Goal: Transaction & Acquisition: Purchase product/service

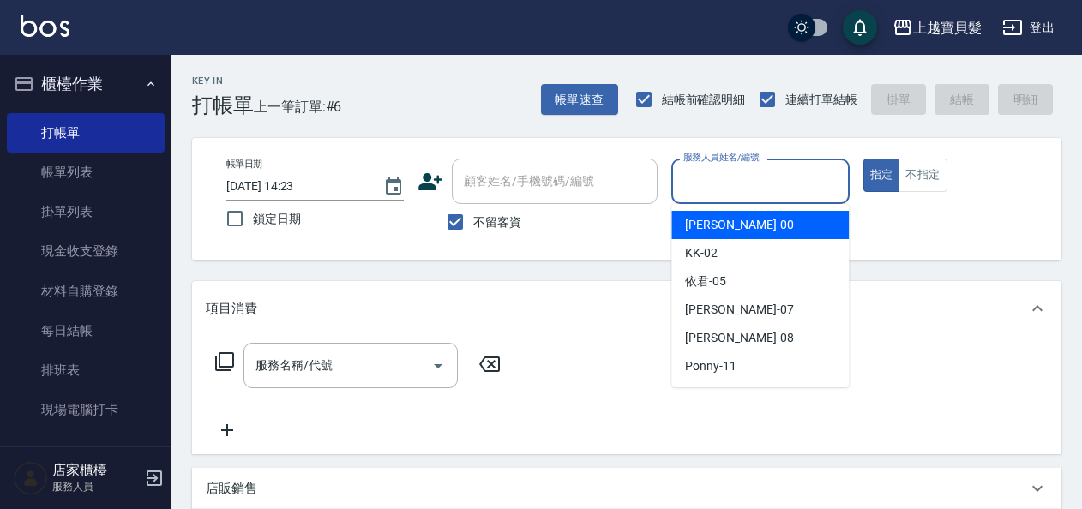
click at [710, 189] on input "服務人員姓名/編號" at bounding box center [760, 181] width 162 height 30
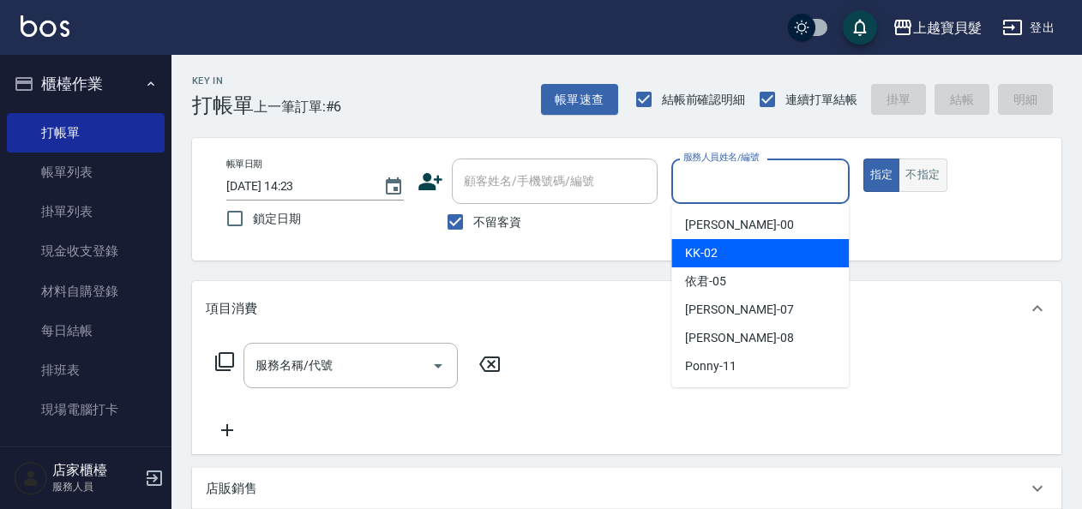
click at [912, 175] on button "不指定" at bounding box center [922, 175] width 48 height 33
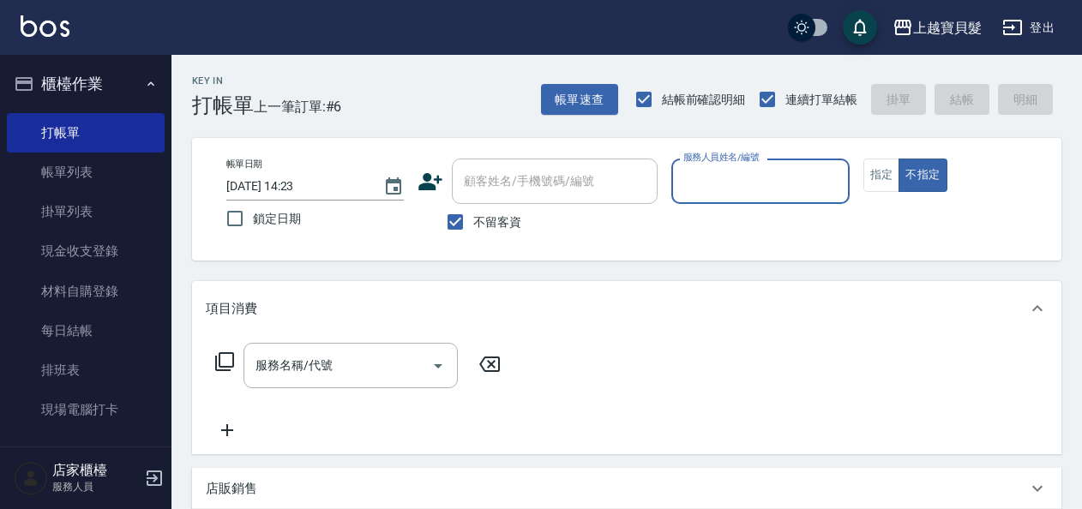
click at [746, 183] on input "服務人員姓名/編號" at bounding box center [760, 181] width 162 height 30
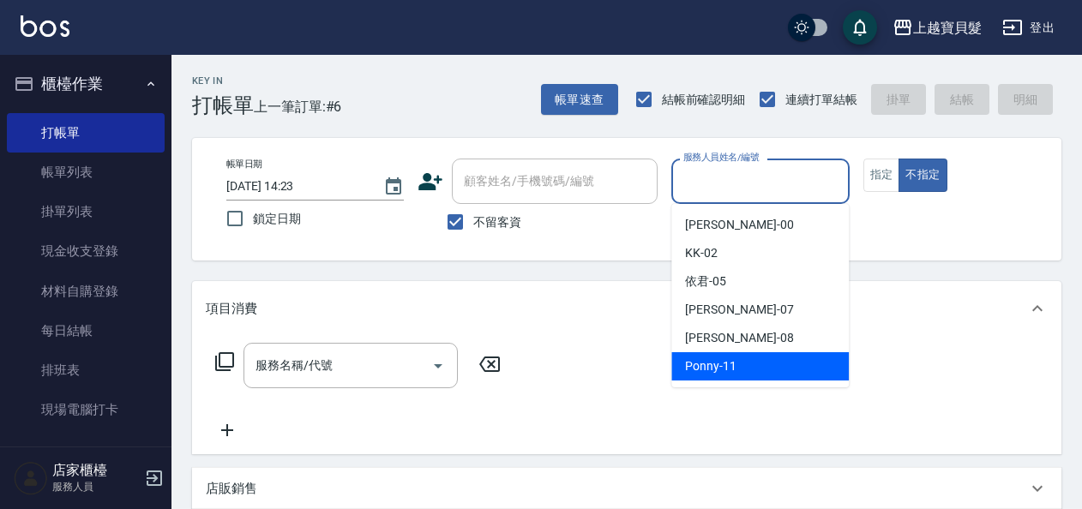
click at [754, 359] on div "Ponny -11" at bounding box center [759, 366] width 177 height 28
type input "Ponny-11"
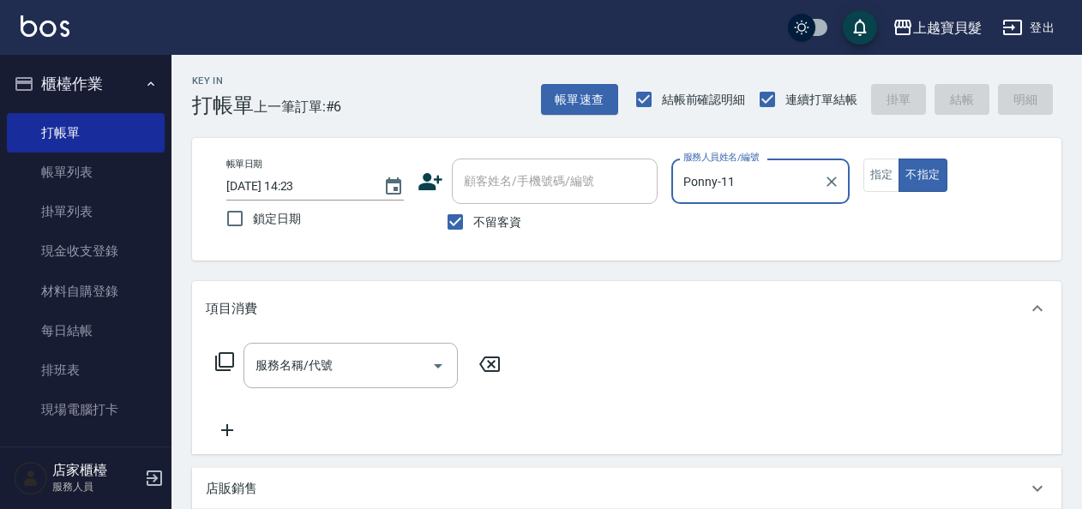
click at [231, 356] on icon at bounding box center [224, 361] width 21 height 21
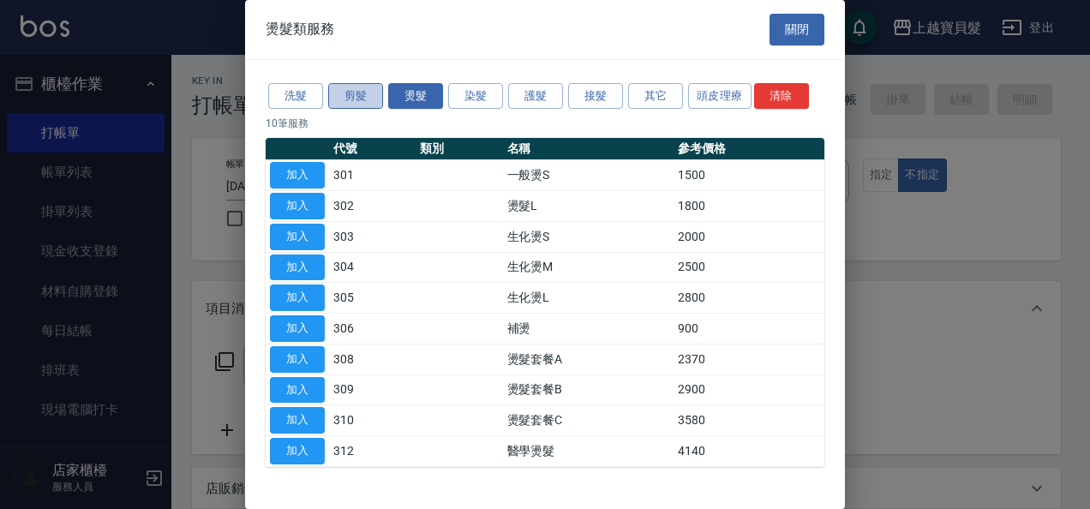
click at [357, 94] on button "剪髮" at bounding box center [355, 96] width 55 height 27
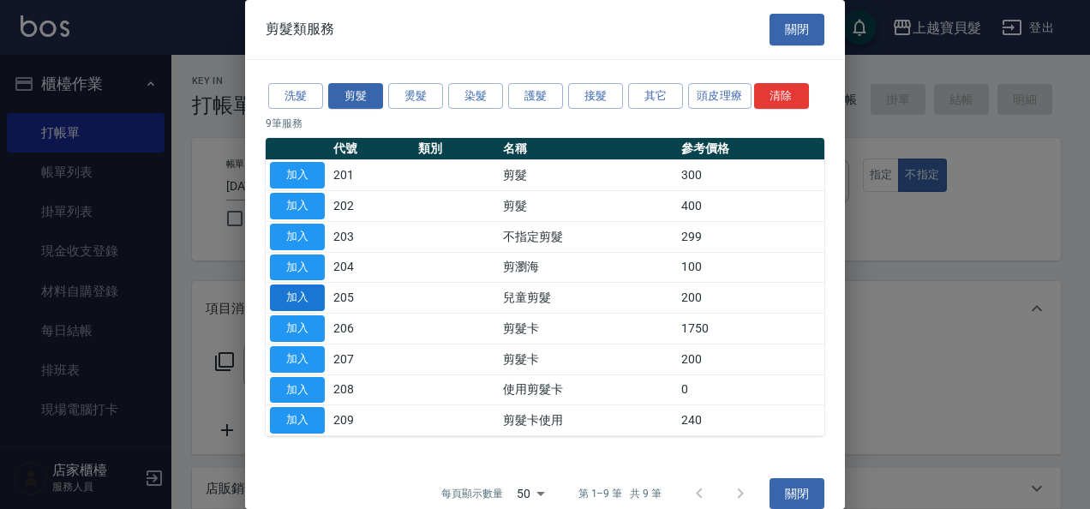
click at [303, 293] on button "加入" at bounding box center [297, 298] width 55 height 27
type input "兒童剪髮(205)"
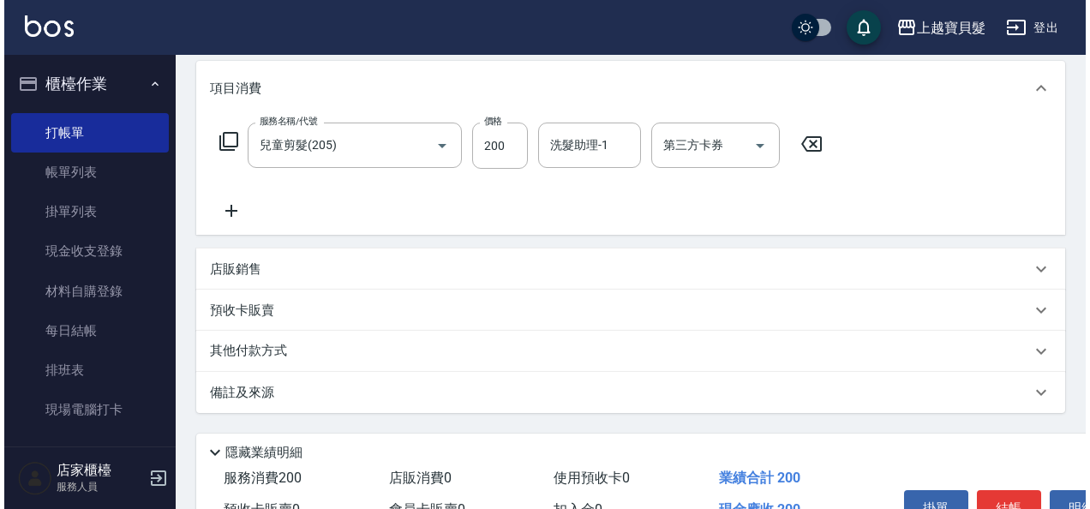
scroll to position [257, 0]
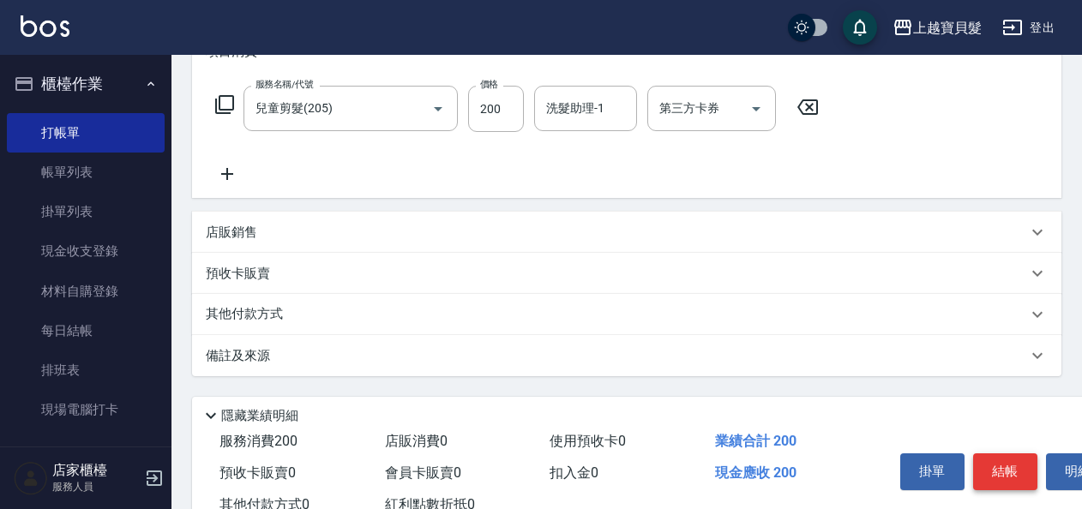
click at [999, 456] on button "結帳" at bounding box center [1005, 472] width 64 height 36
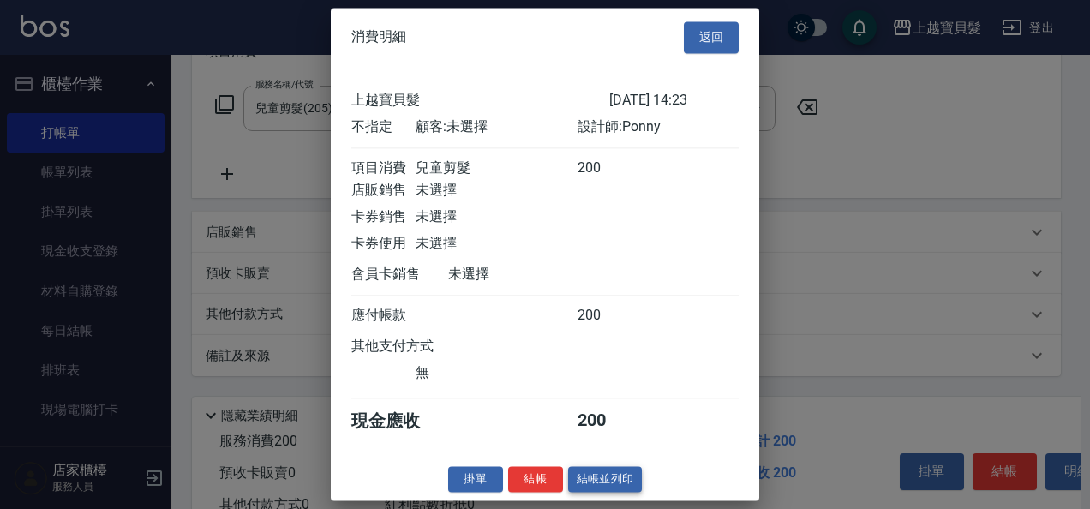
click at [585, 493] on button "結帳並列印" at bounding box center [605, 479] width 75 height 27
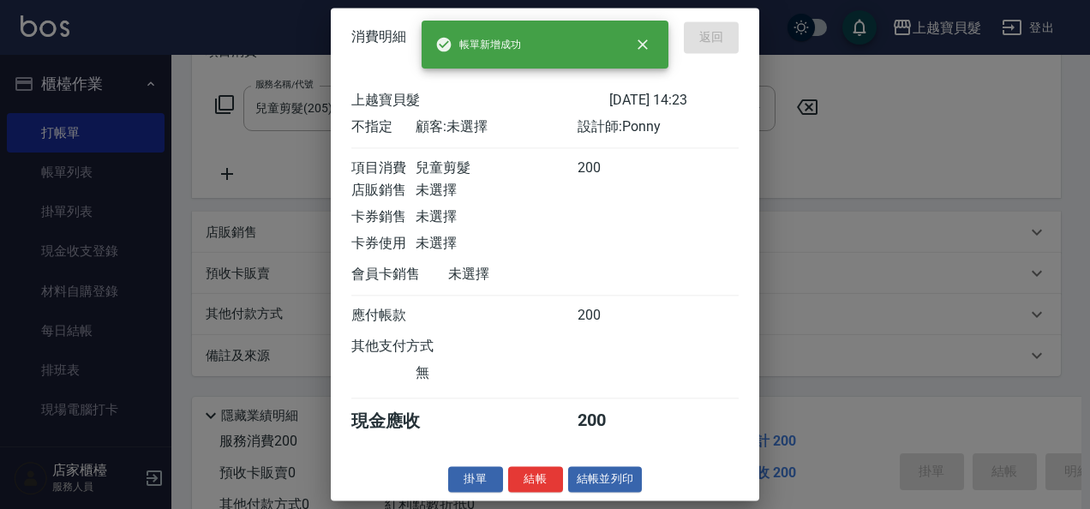
type input "[DATE] 16:12"
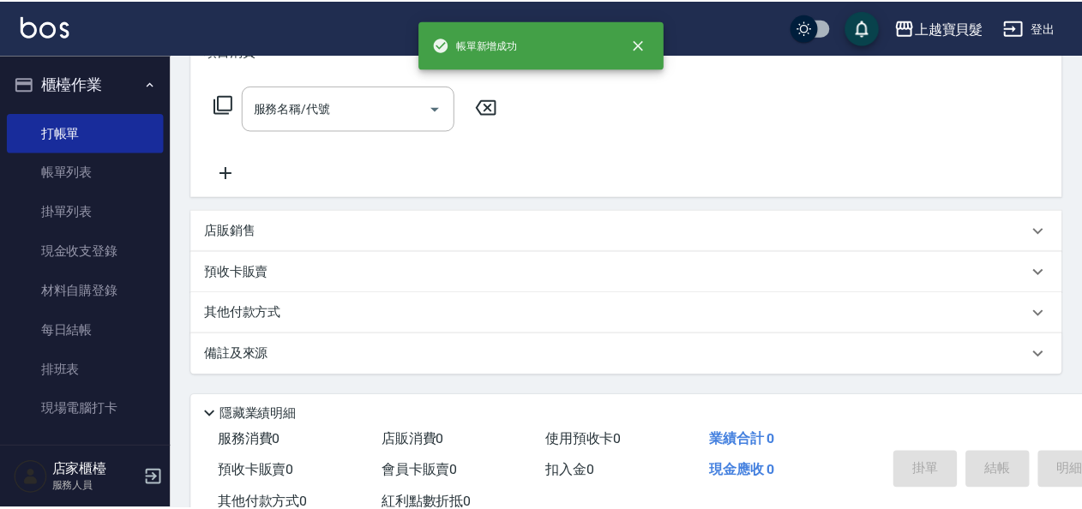
scroll to position [0, 0]
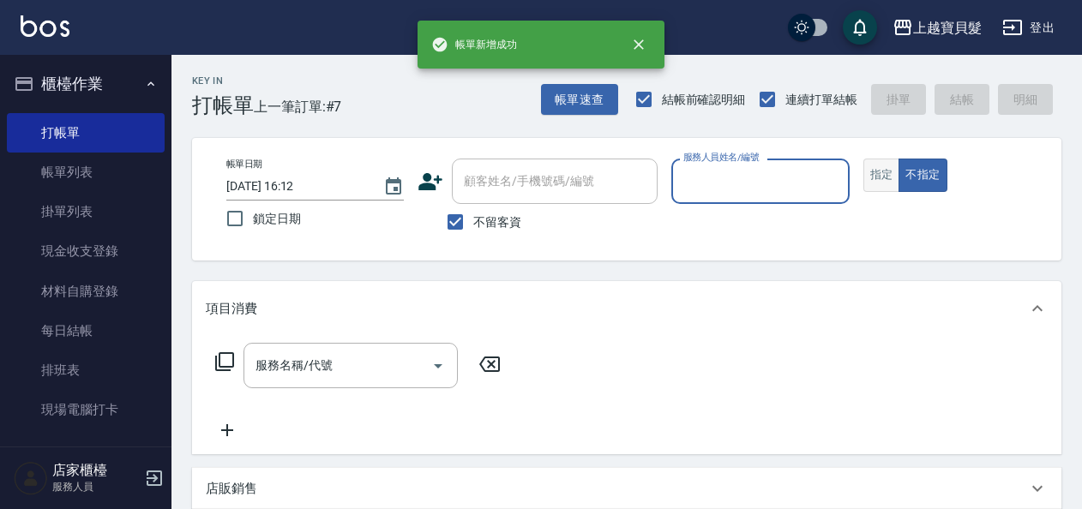
click at [885, 173] on button "指定" at bounding box center [881, 175] width 37 height 33
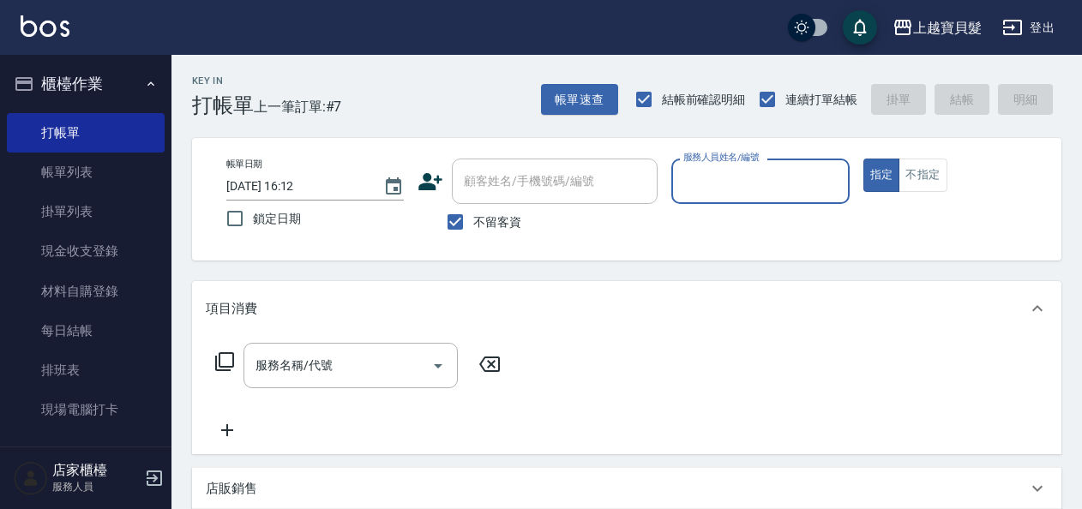
click at [693, 180] on input "服務人員姓名/編號" at bounding box center [760, 181] width 162 height 30
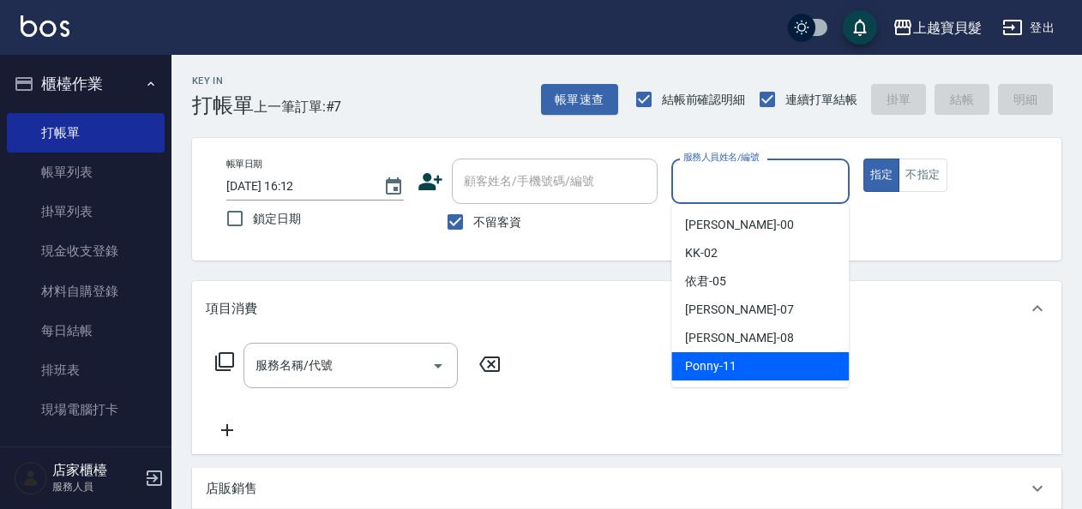
click at [722, 361] on span "Ponny -11" at bounding box center [710, 366] width 51 height 18
type input "Ponny-11"
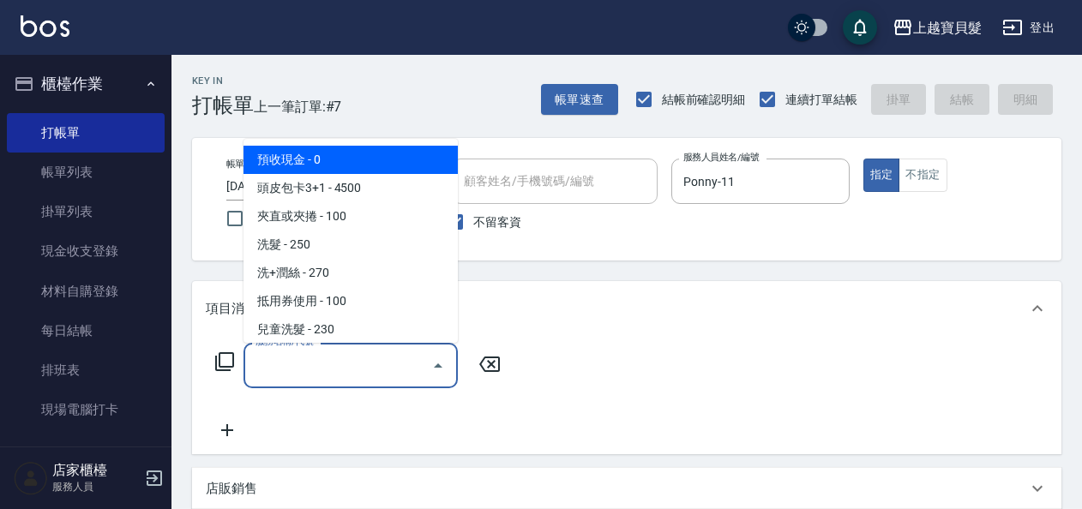
click at [372, 365] on input "服務名稱/代號" at bounding box center [337, 366] width 173 height 30
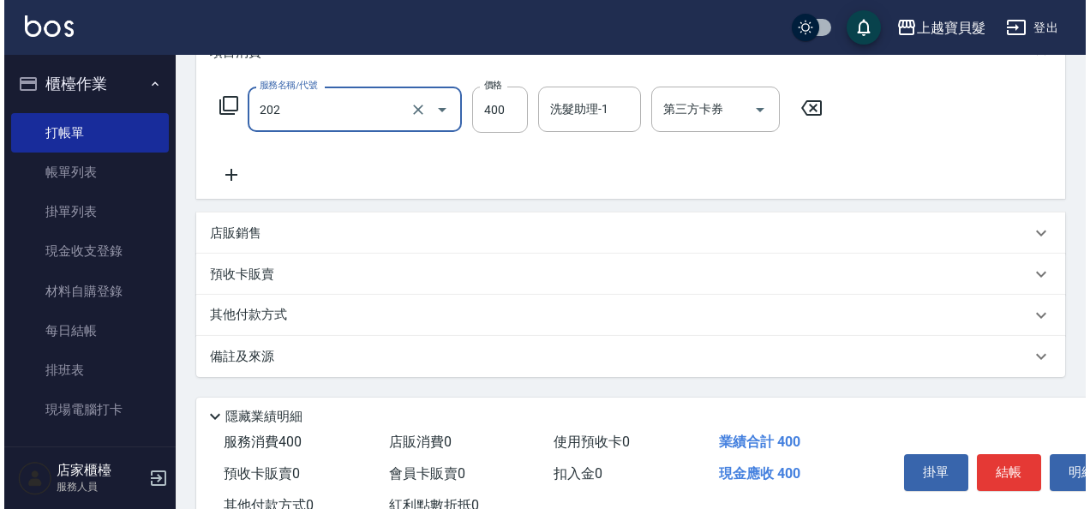
scroll to position [316, 0]
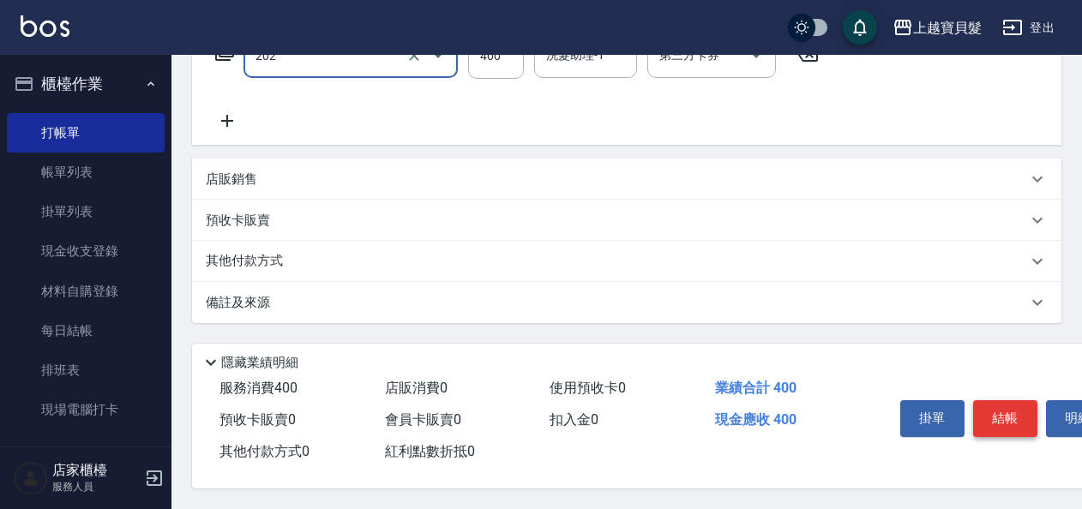
type input "剪髮(202)"
click at [1006, 416] on button "結帳" at bounding box center [1005, 418] width 64 height 36
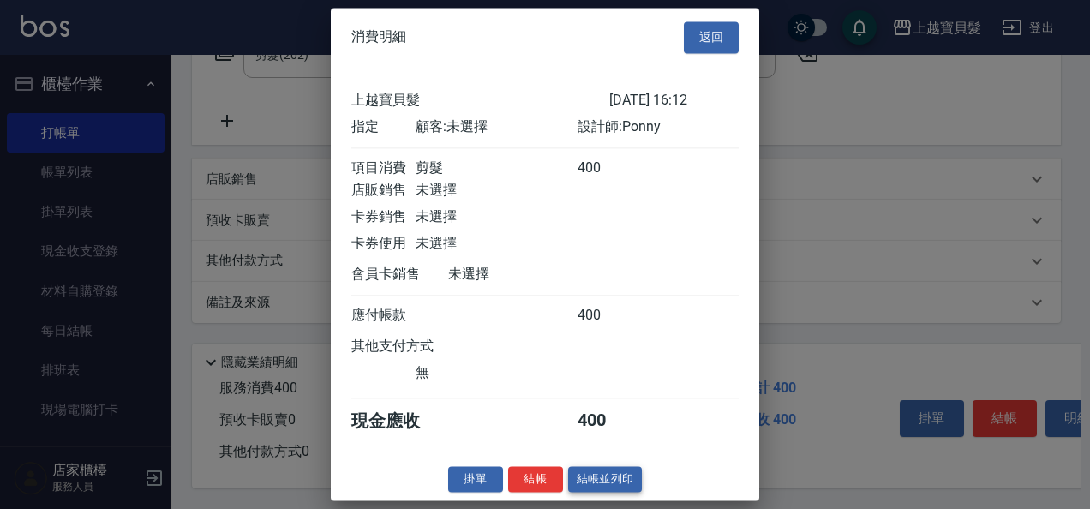
click at [600, 487] on button "結帳並列印" at bounding box center [605, 479] width 75 height 27
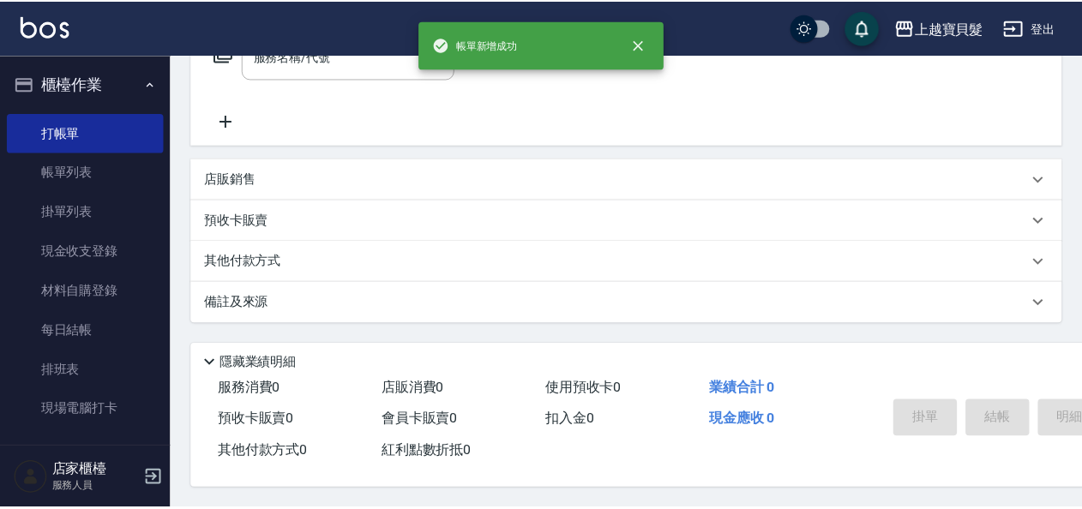
scroll to position [0, 0]
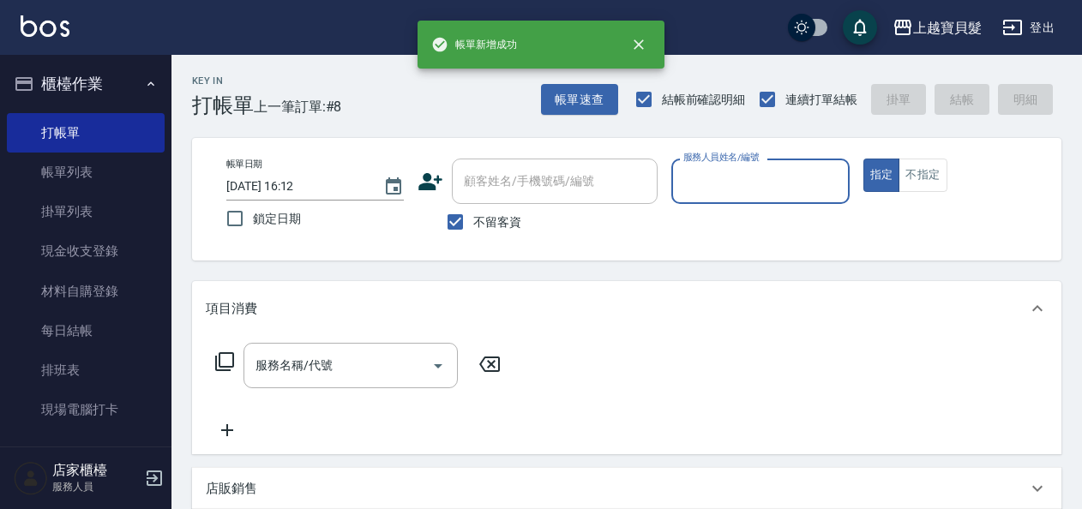
click at [730, 187] on input "服務人員姓名/編號" at bounding box center [760, 181] width 162 height 30
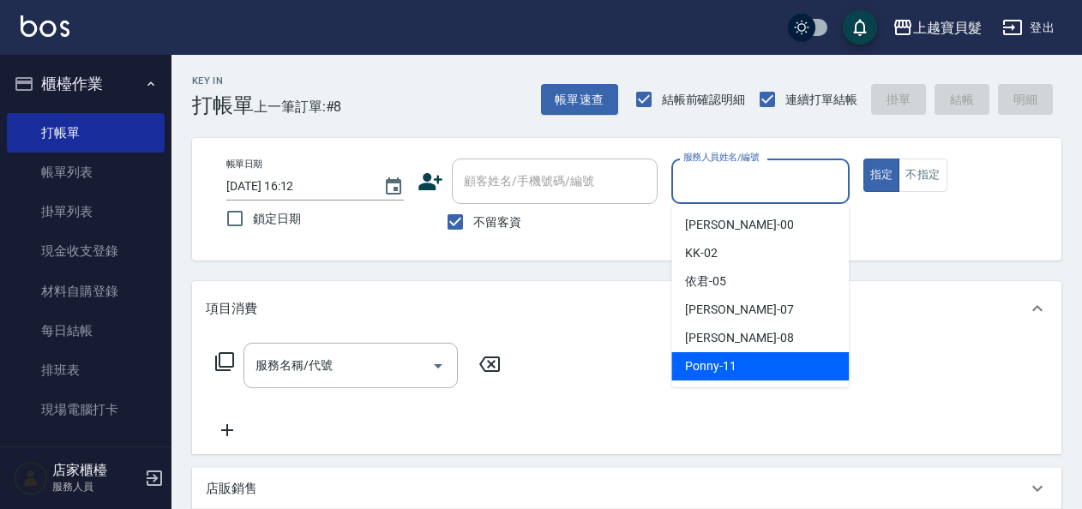
click at [756, 364] on div "Ponny -11" at bounding box center [759, 366] width 177 height 28
type input "Ponny-11"
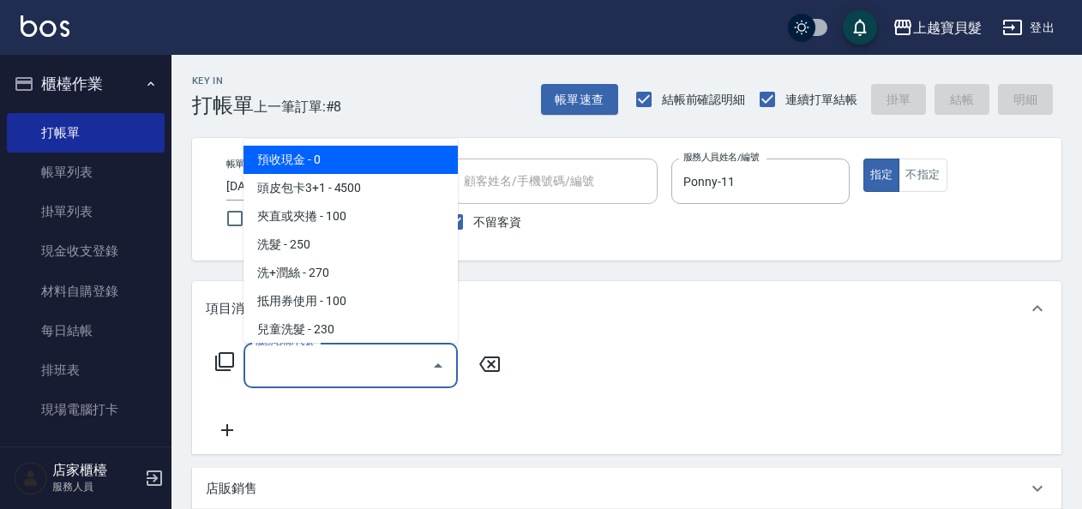
click at [334, 374] on input "服務名稱/代號" at bounding box center [337, 366] width 173 height 30
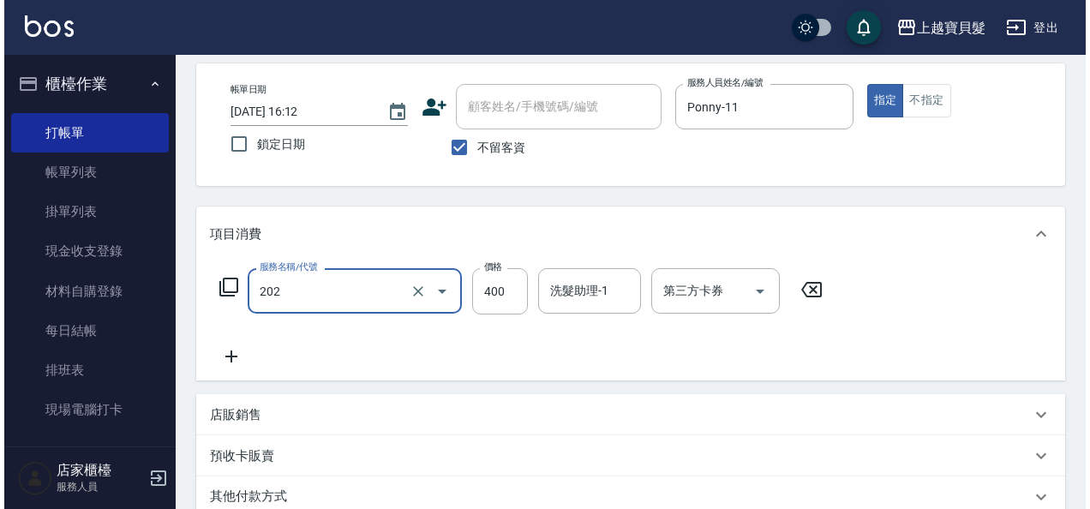
scroll to position [316, 0]
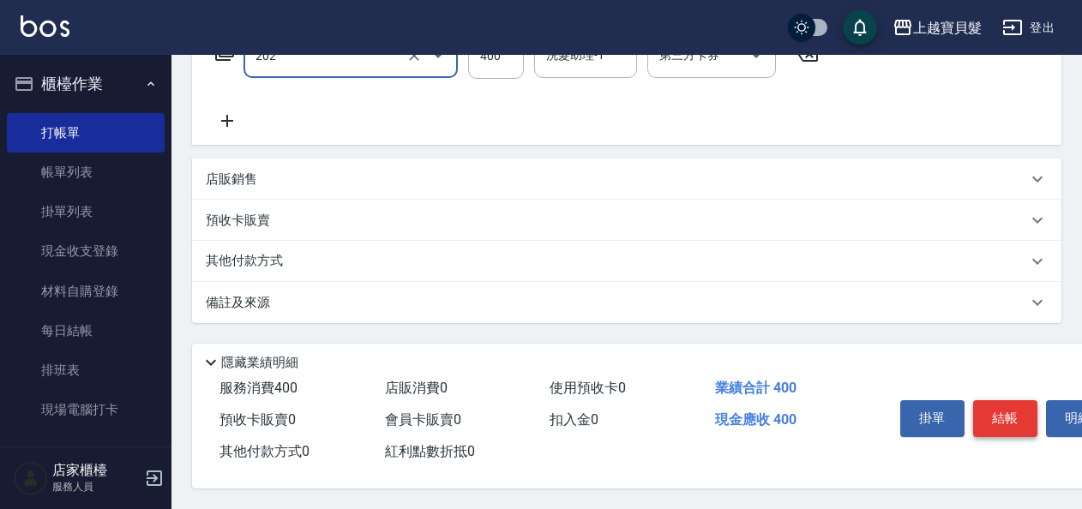
type input "剪髮(202)"
click at [1000, 407] on button "結帳" at bounding box center [1005, 418] width 64 height 36
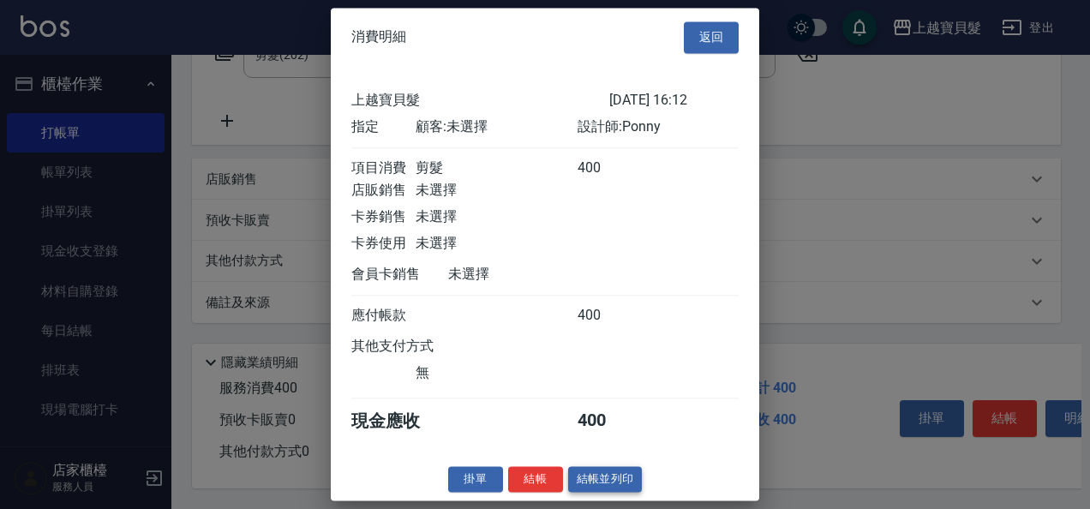
click at [613, 493] on button "結帳並列印" at bounding box center [605, 479] width 75 height 27
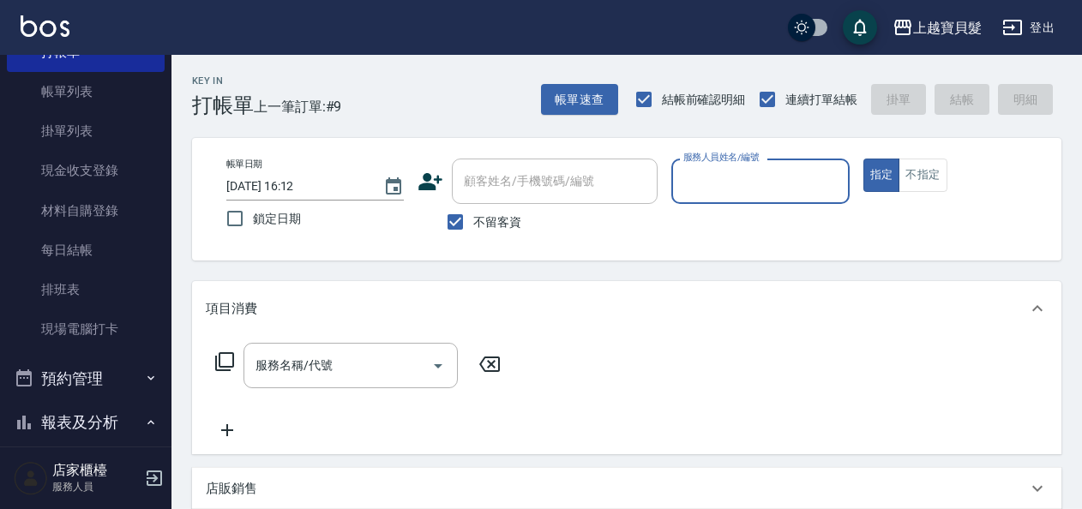
scroll to position [429, 0]
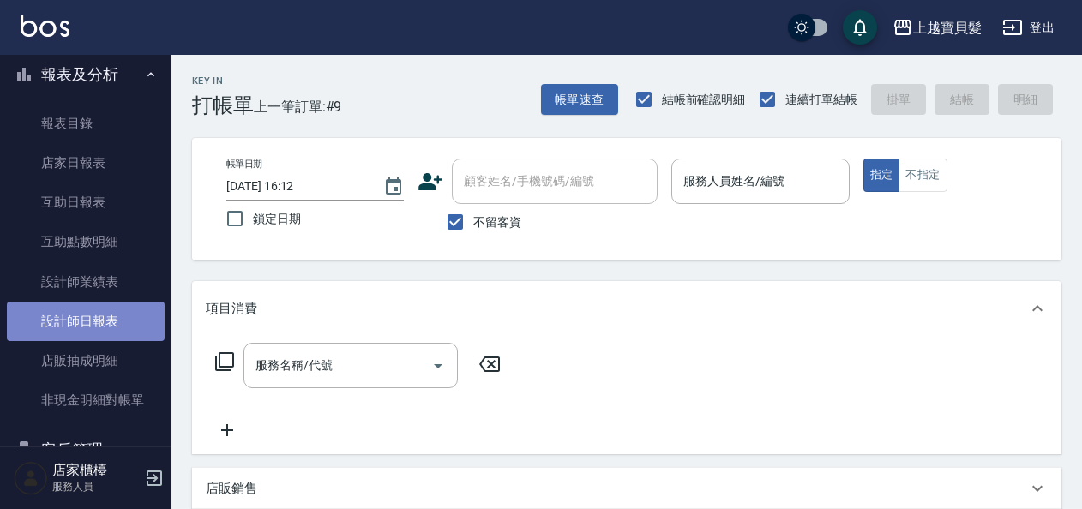
click at [103, 315] on link "設計師日報表" at bounding box center [86, 321] width 158 height 39
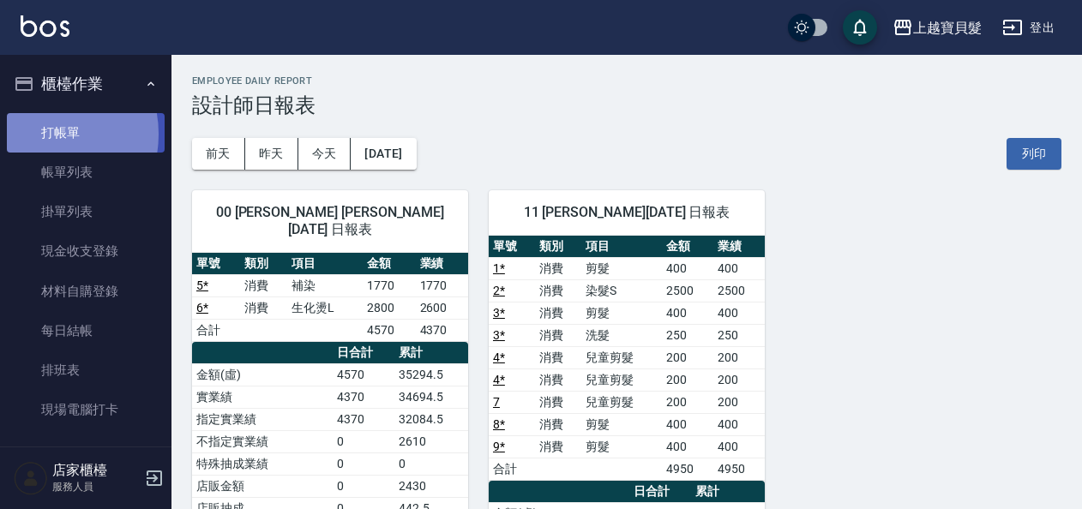
click at [39, 134] on link "打帳單" at bounding box center [86, 132] width 158 height 39
